Goal: Task Accomplishment & Management: Manage account settings

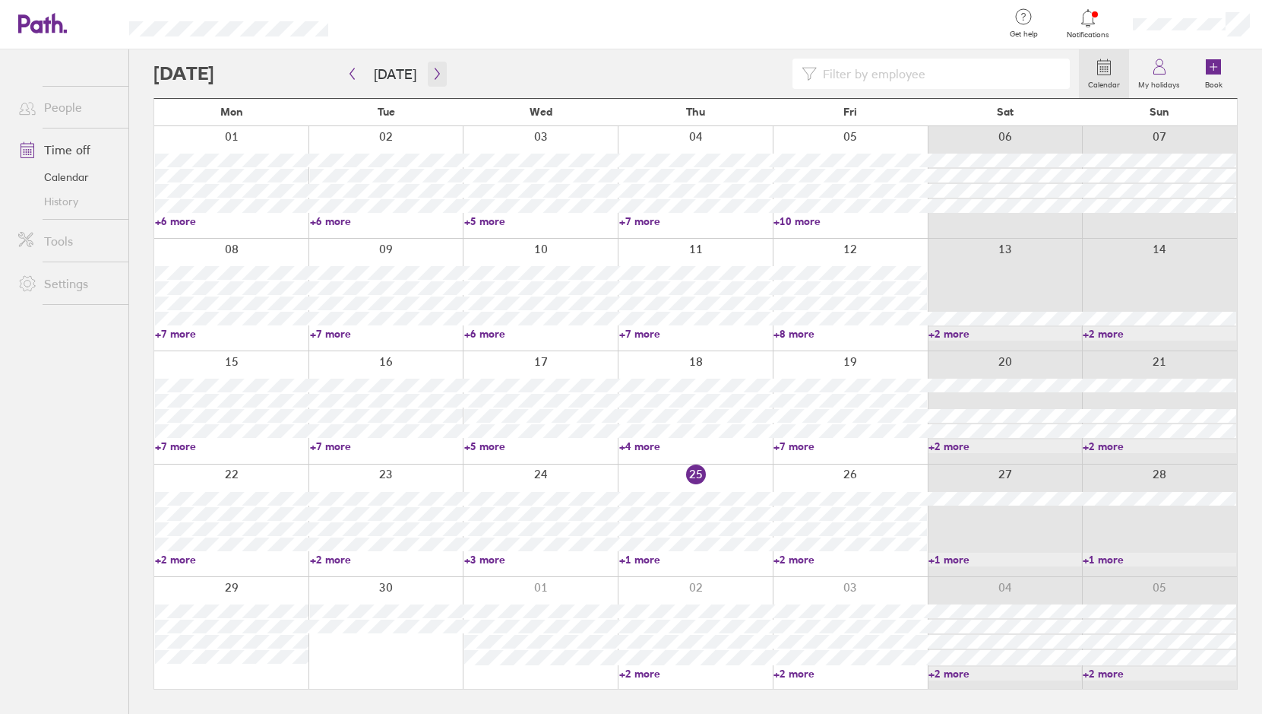
click at [432, 72] on icon "button" at bounding box center [437, 74] width 11 height 12
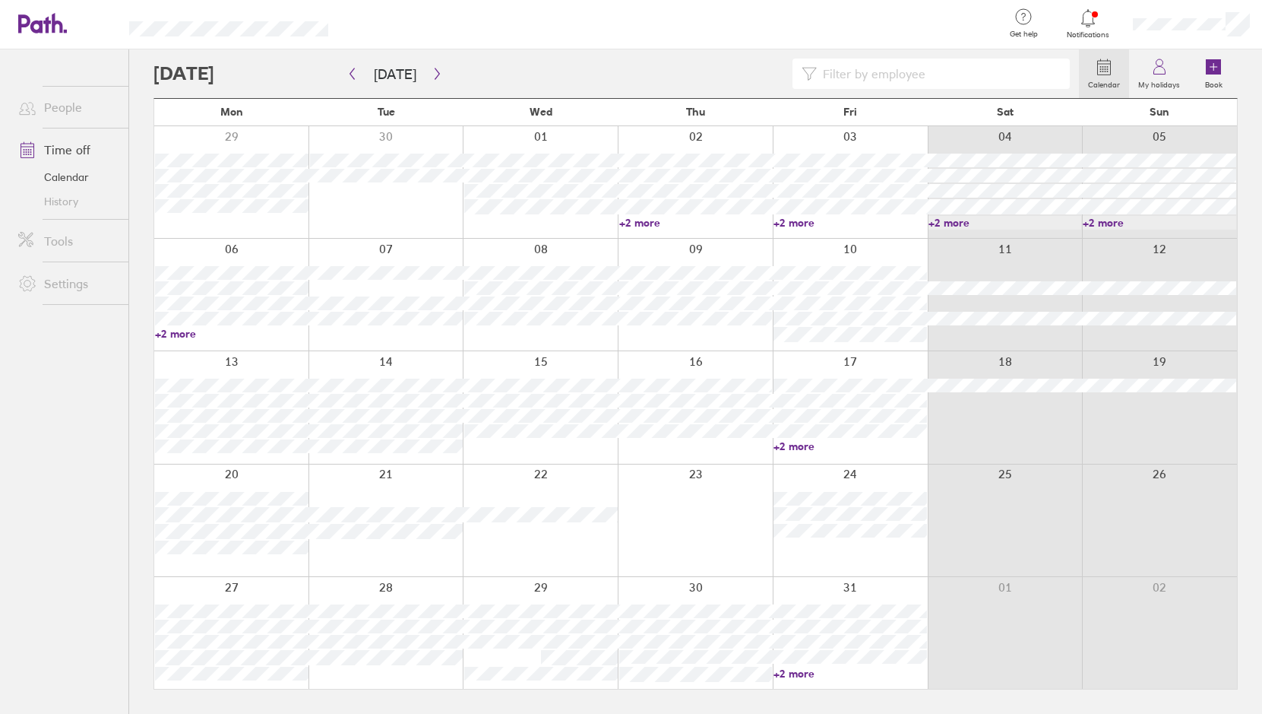
click at [182, 335] on link "+2 more" at bounding box center [232, 334] width 154 height 14
click at [99, 520] on ul "People Time off Calendar History Tools Settings" at bounding box center [64, 356] width 128 height 614
click at [182, 336] on link "+2 more" at bounding box center [232, 334] width 154 height 14
click at [83, 394] on ul "People Time off Calendar History Tools Settings" at bounding box center [64, 356] width 128 height 614
click at [438, 65] on button "button" at bounding box center [437, 74] width 19 height 25
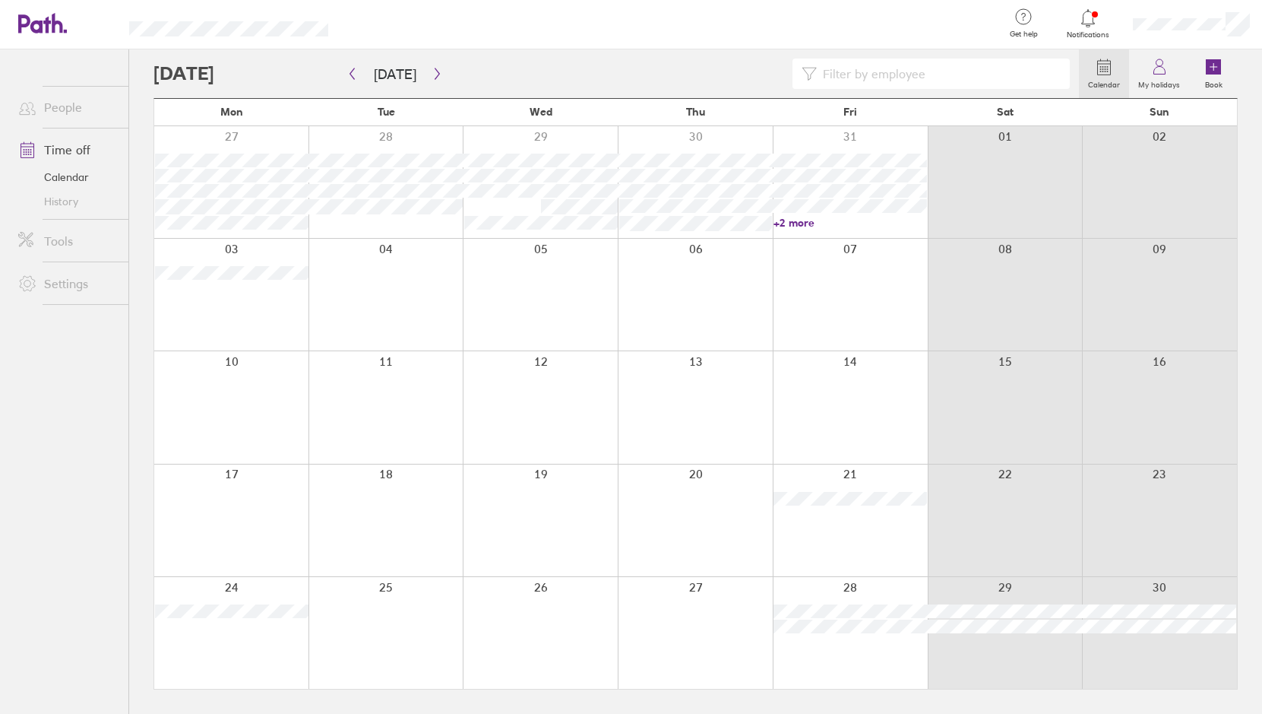
click at [432, 73] on icon "button" at bounding box center [437, 74] width 11 height 12
